Goal: Task Accomplishment & Management: Manage account settings

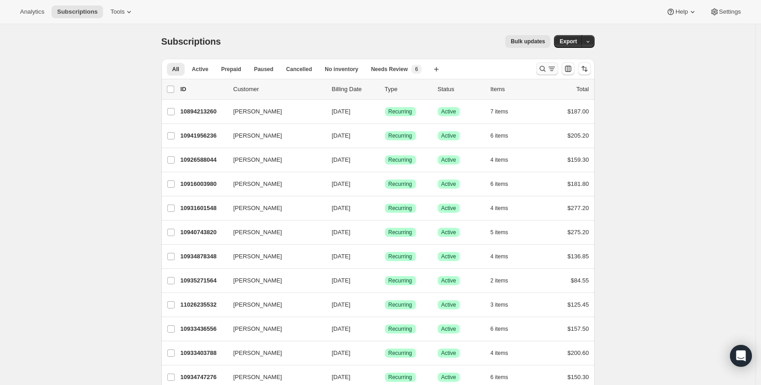
click at [547, 68] on icon "Search and filter results" at bounding box center [542, 68] width 9 height 9
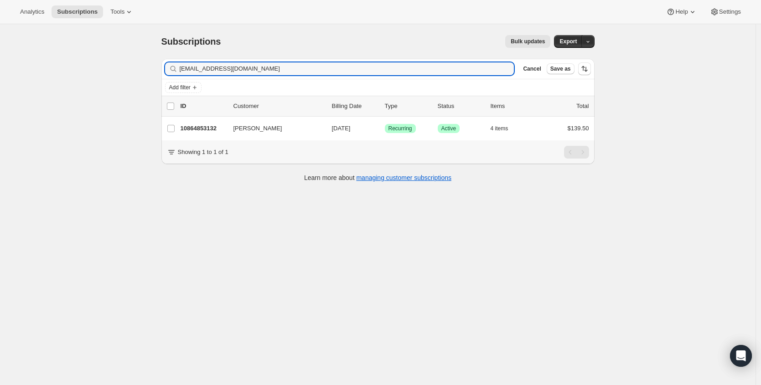
type input "[EMAIL_ADDRESS][DOMAIN_NAME]"
click at [193, 130] on p "10864853132" at bounding box center [204, 128] width 46 height 9
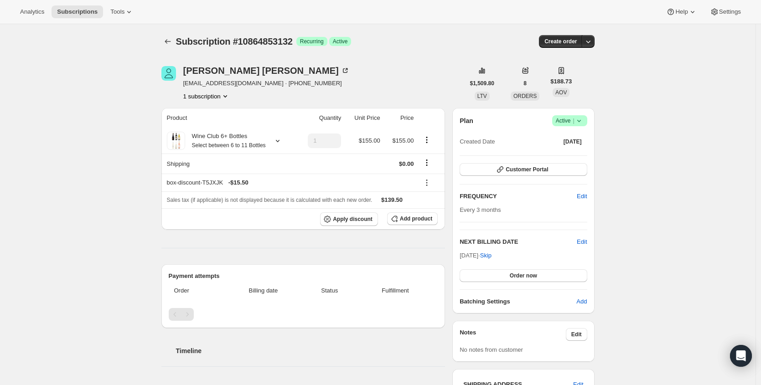
click at [574, 123] on span "|" at bounding box center [573, 120] width 1 height 7
click at [572, 153] on span "Cancel subscription" at bounding box center [570, 154] width 52 height 7
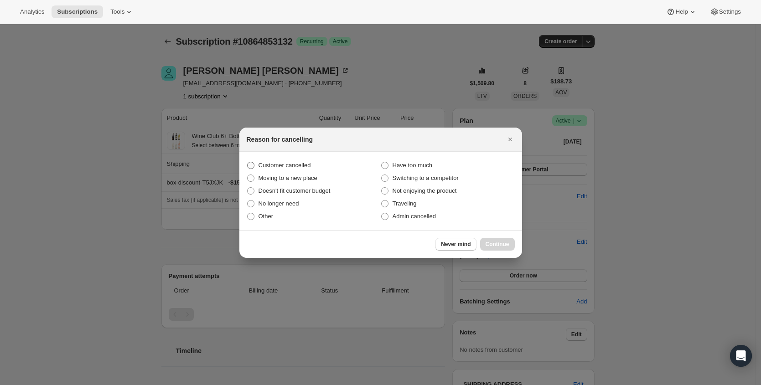
click at [294, 169] on span "Customer cancelled" at bounding box center [285, 165] width 52 height 7
click at [248, 162] on input "Customer cancelled" at bounding box center [247, 162] width 0 height 0
radio input "true"
click at [503, 244] on span "Continue" at bounding box center [498, 244] width 24 height 7
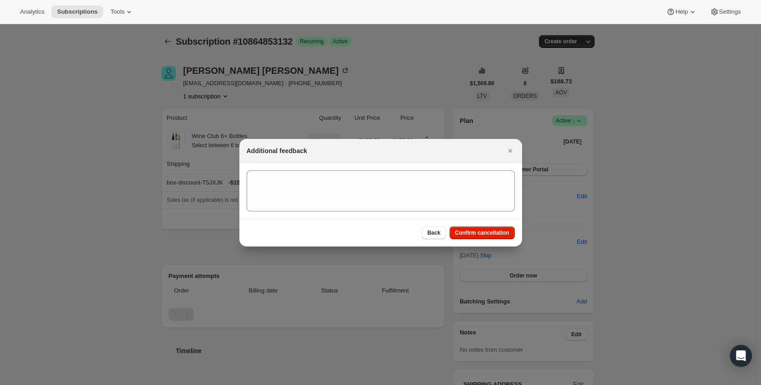
click at [501, 232] on span "Confirm cancellation" at bounding box center [482, 232] width 54 height 7
